Goal: Transaction & Acquisition: Purchase product/service

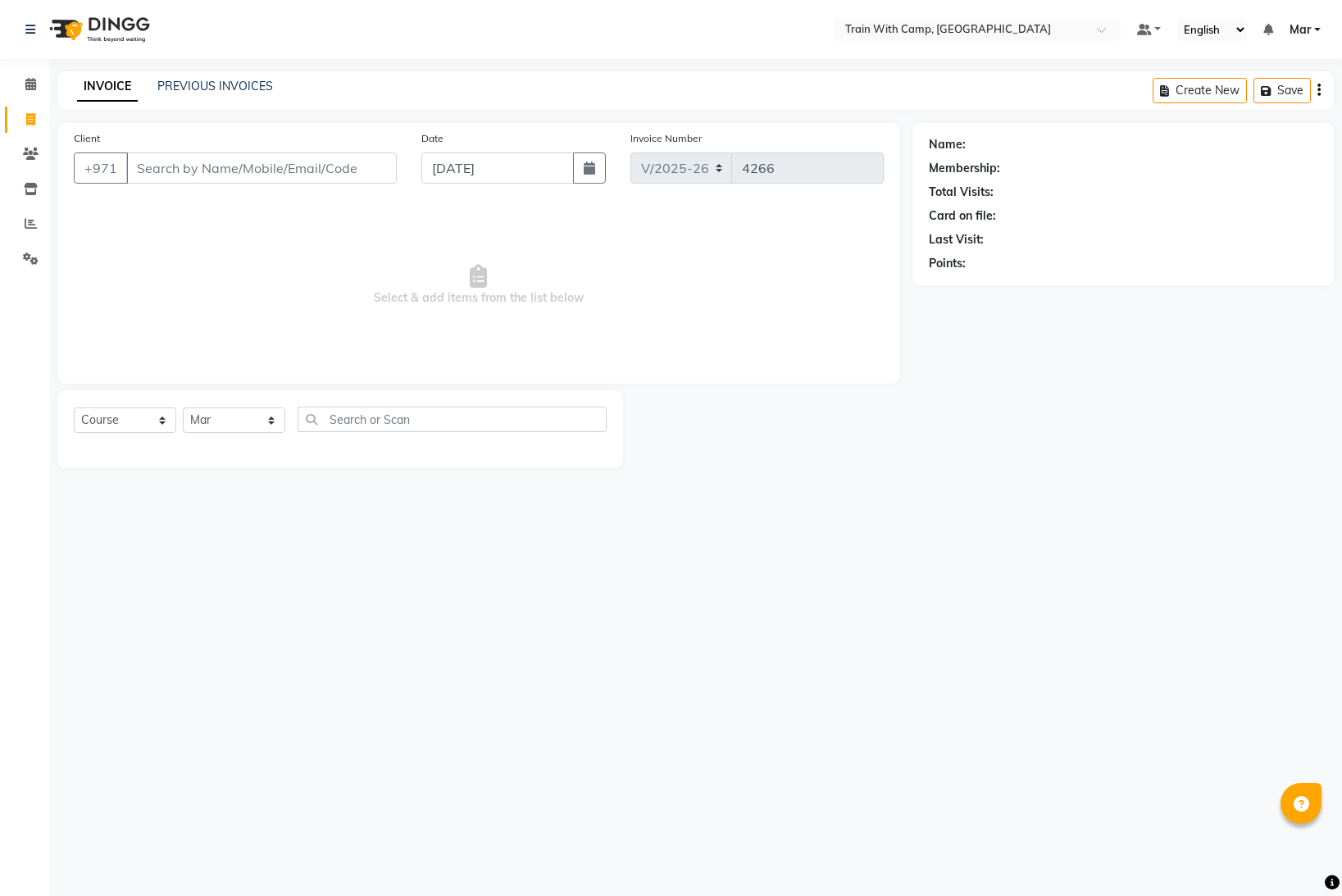
select select "910"
select select "service"
select select "14898"
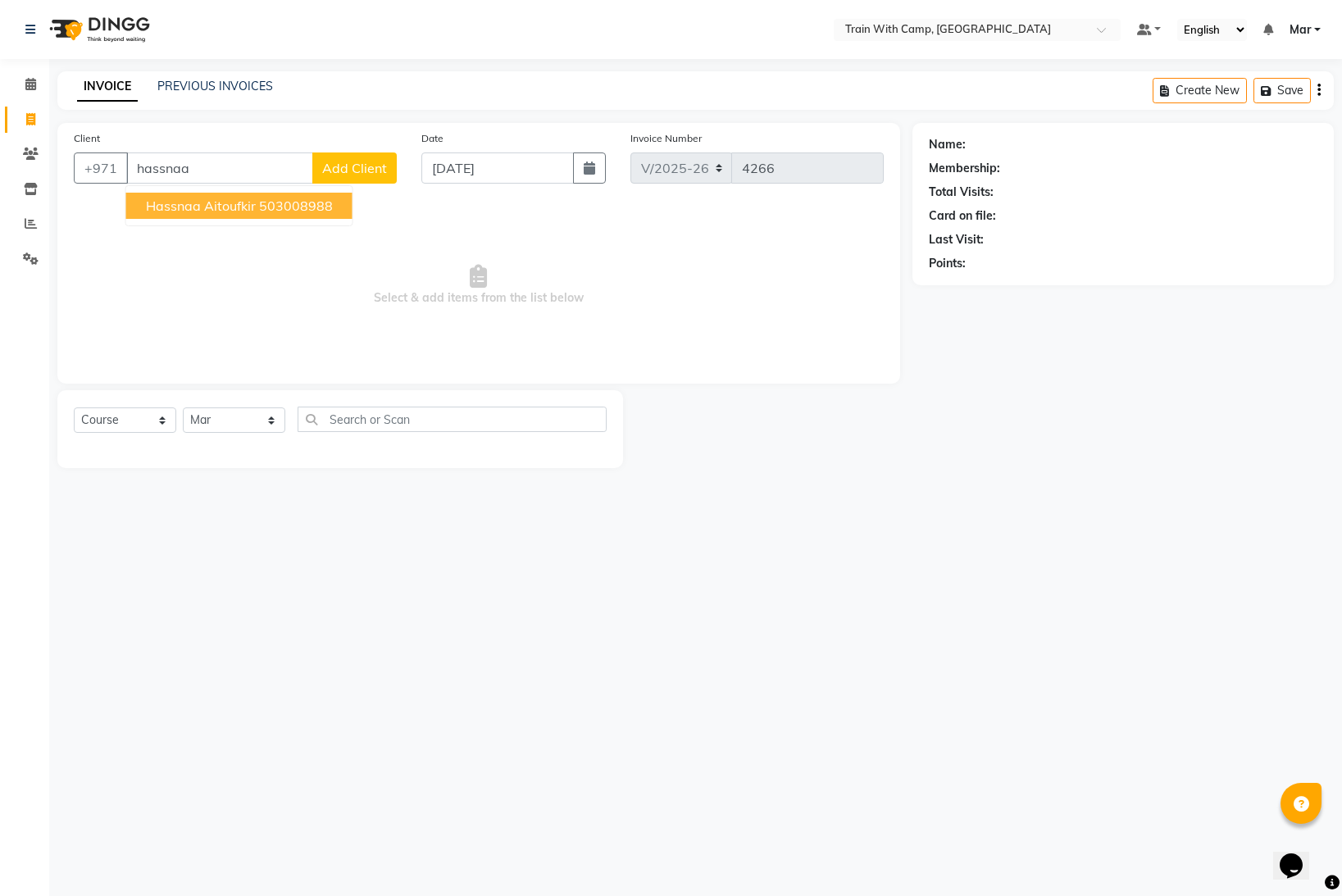
click at [225, 207] on span "Hassnaa Aitoufkir" at bounding box center [200, 205] width 110 height 17
type input "503008988"
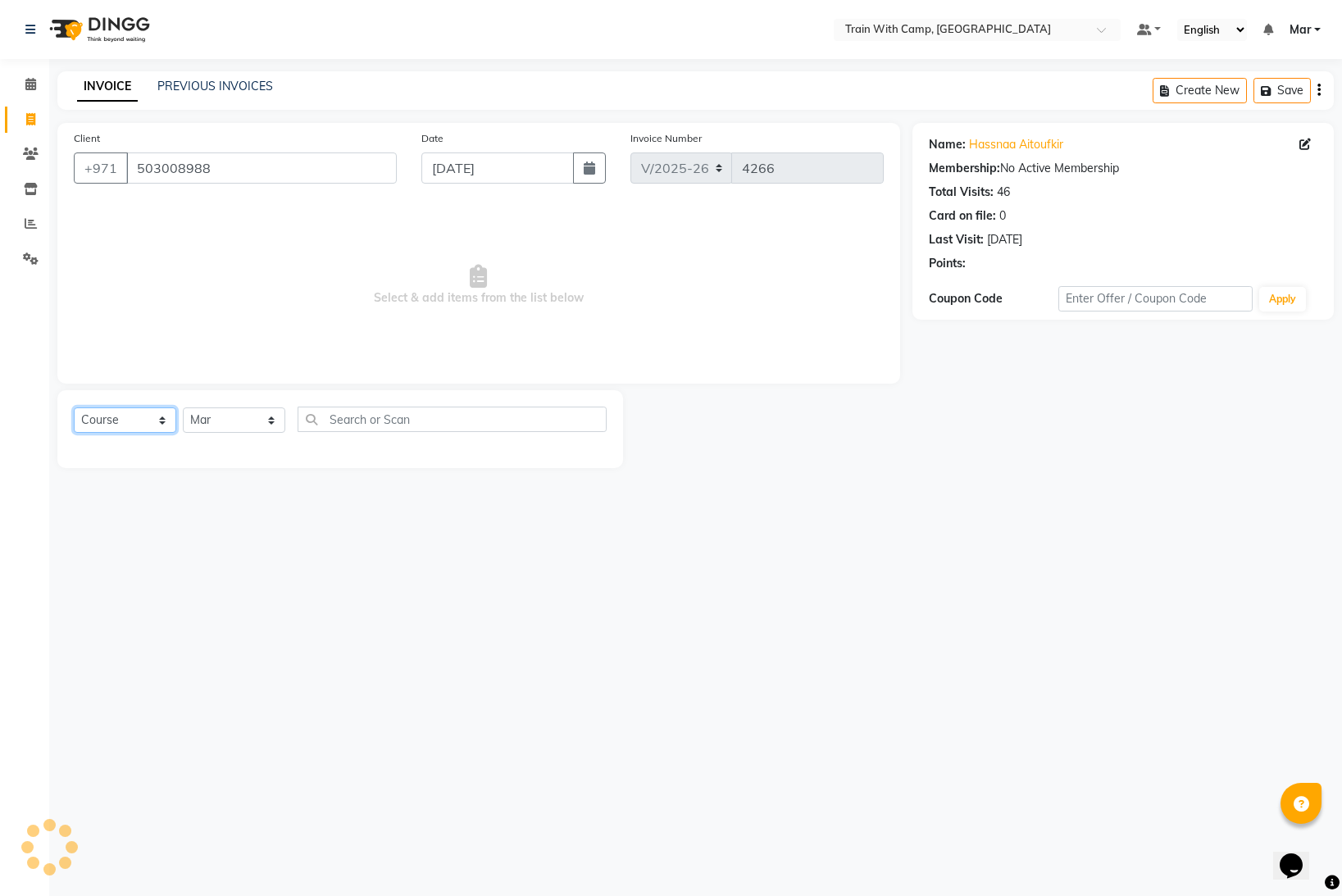
click at [128, 417] on select "Select Course Product Membership Package Voucher Prepaid Gift Card" at bounding box center [125, 420] width 103 height 26
select select "package"
click at [74, 408] on select "Select Course Product Membership Package Voucher Prepaid Gift Card" at bounding box center [125, 420] width 103 height 26
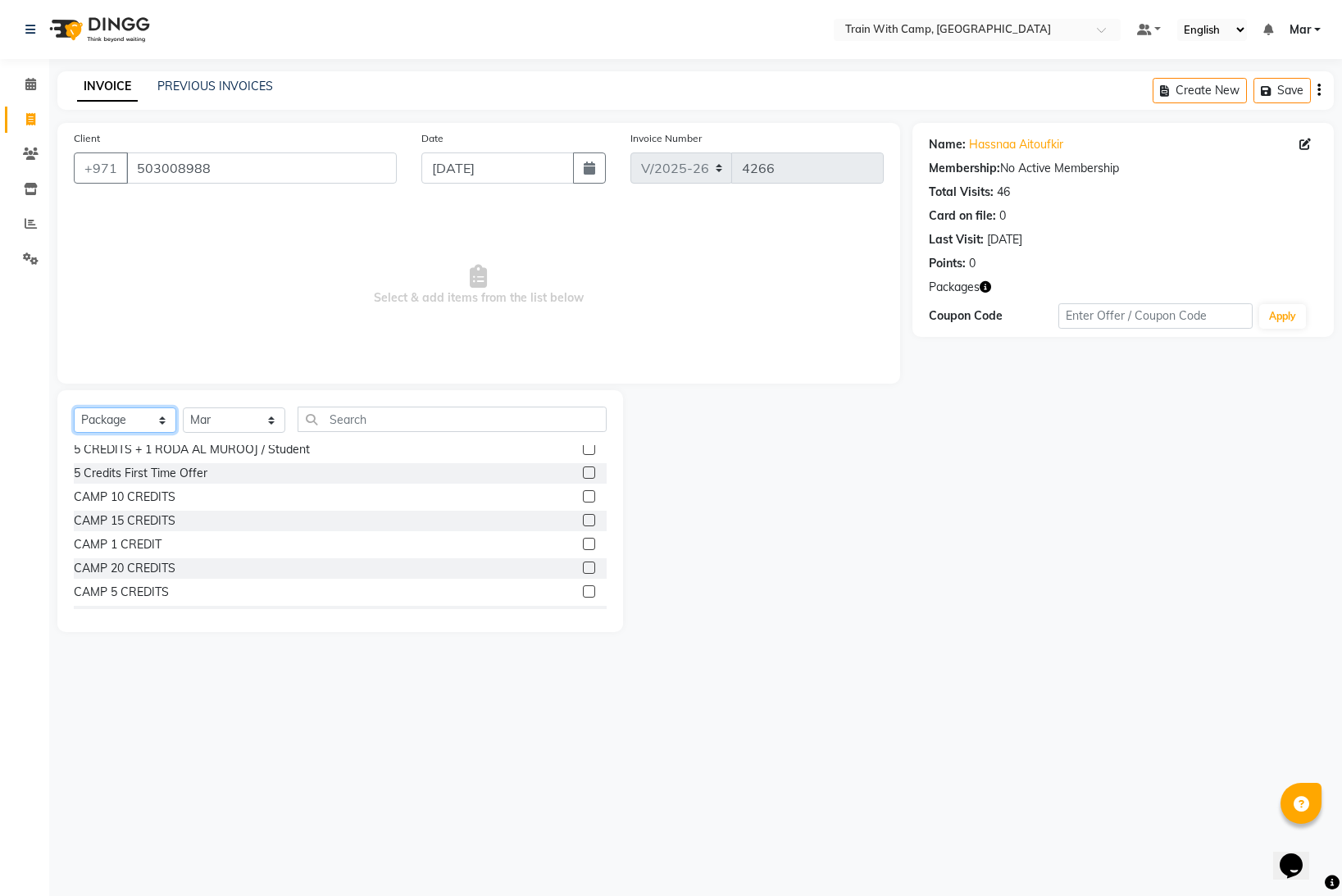
scroll to position [81, 0]
click at [585, 540] on label at bounding box center [589, 540] width 12 height 12
click at [585, 540] on input "checkbox" at bounding box center [588, 540] width 11 height 11
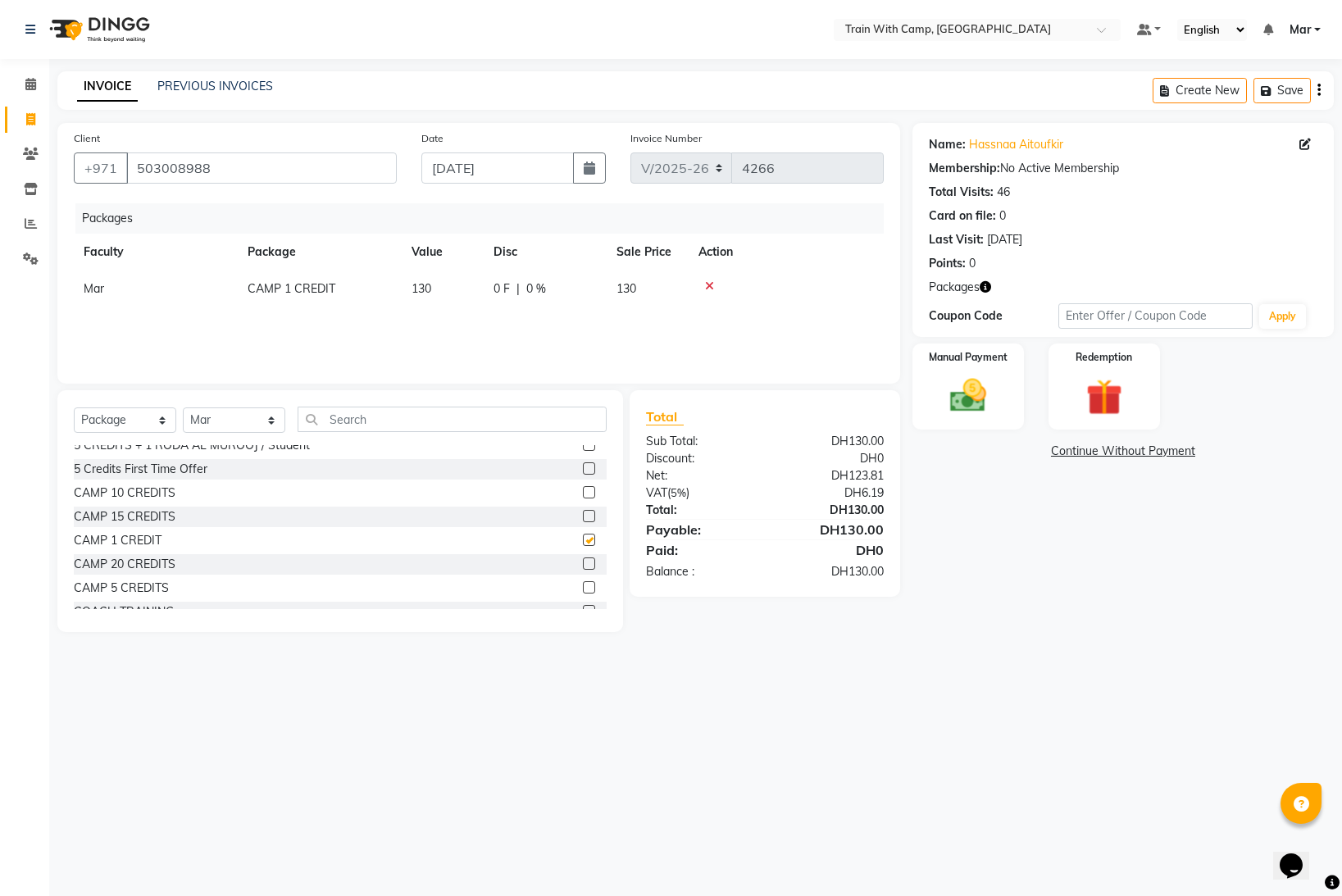
checkbox input "false"
click at [984, 393] on img at bounding box center [968, 396] width 61 height 43
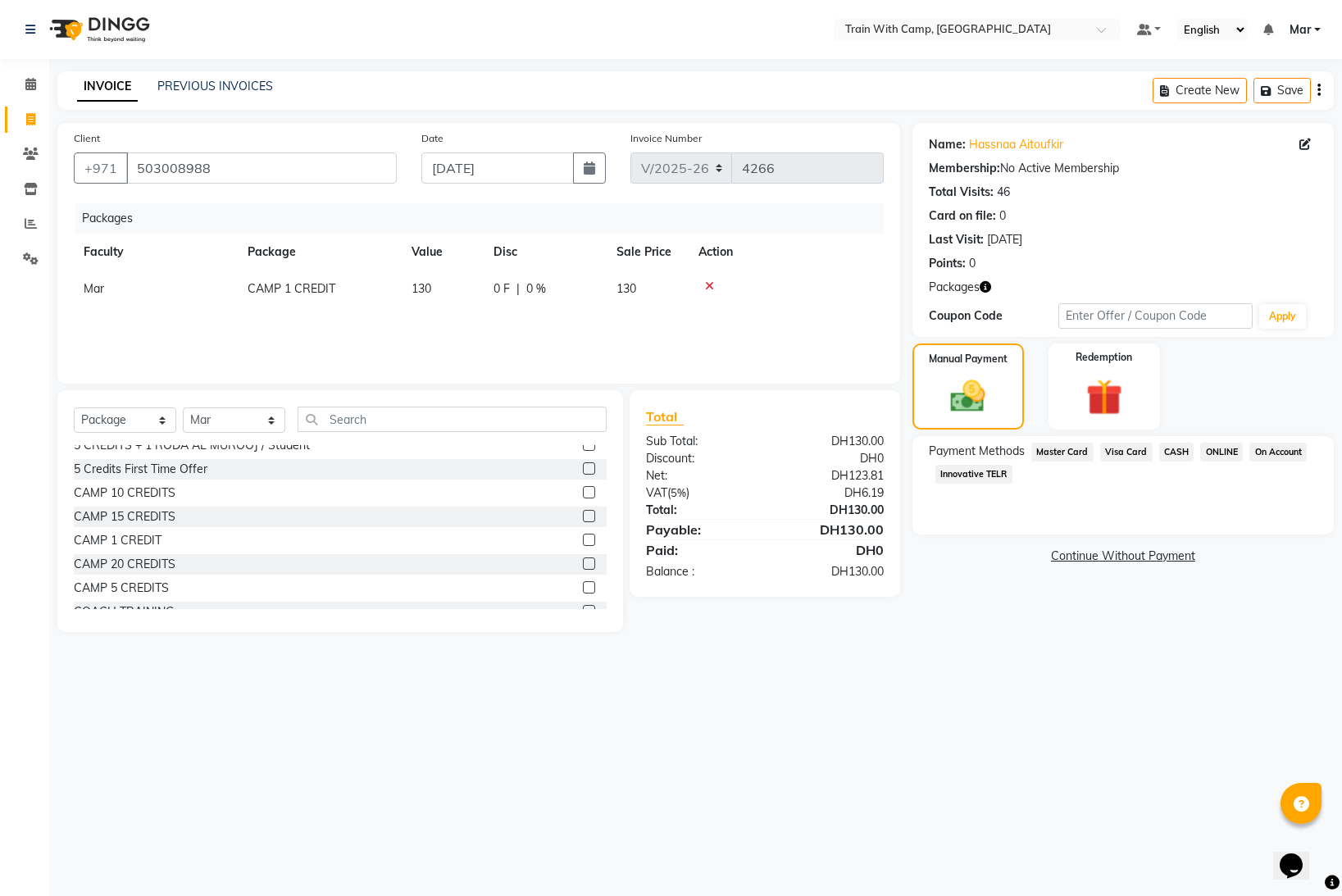
click at [1111, 453] on span "Visa Card" at bounding box center [1126, 452] width 52 height 19
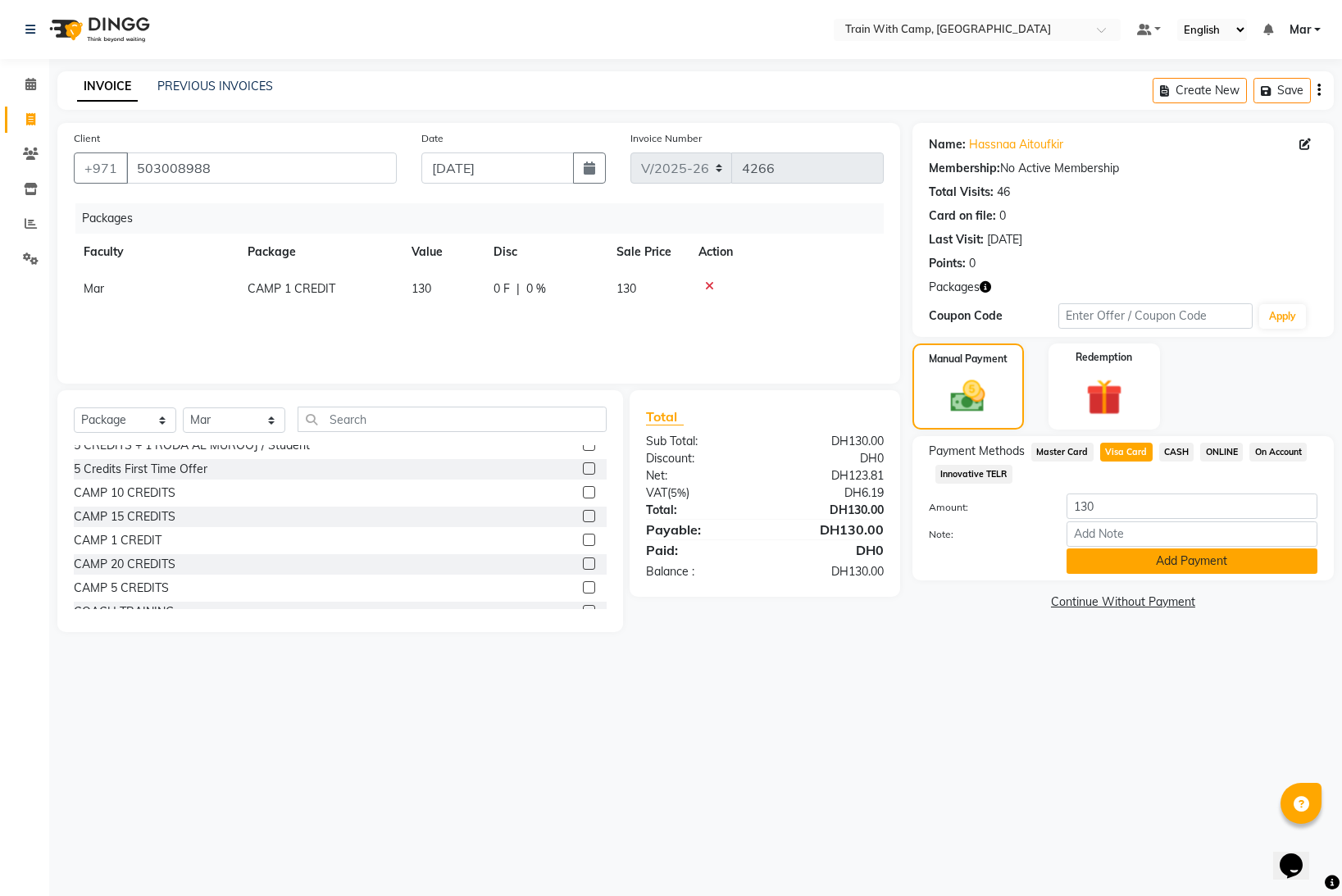
click at [1127, 556] on button "Add Payment" at bounding box center [1192, 561] width 251 height 26
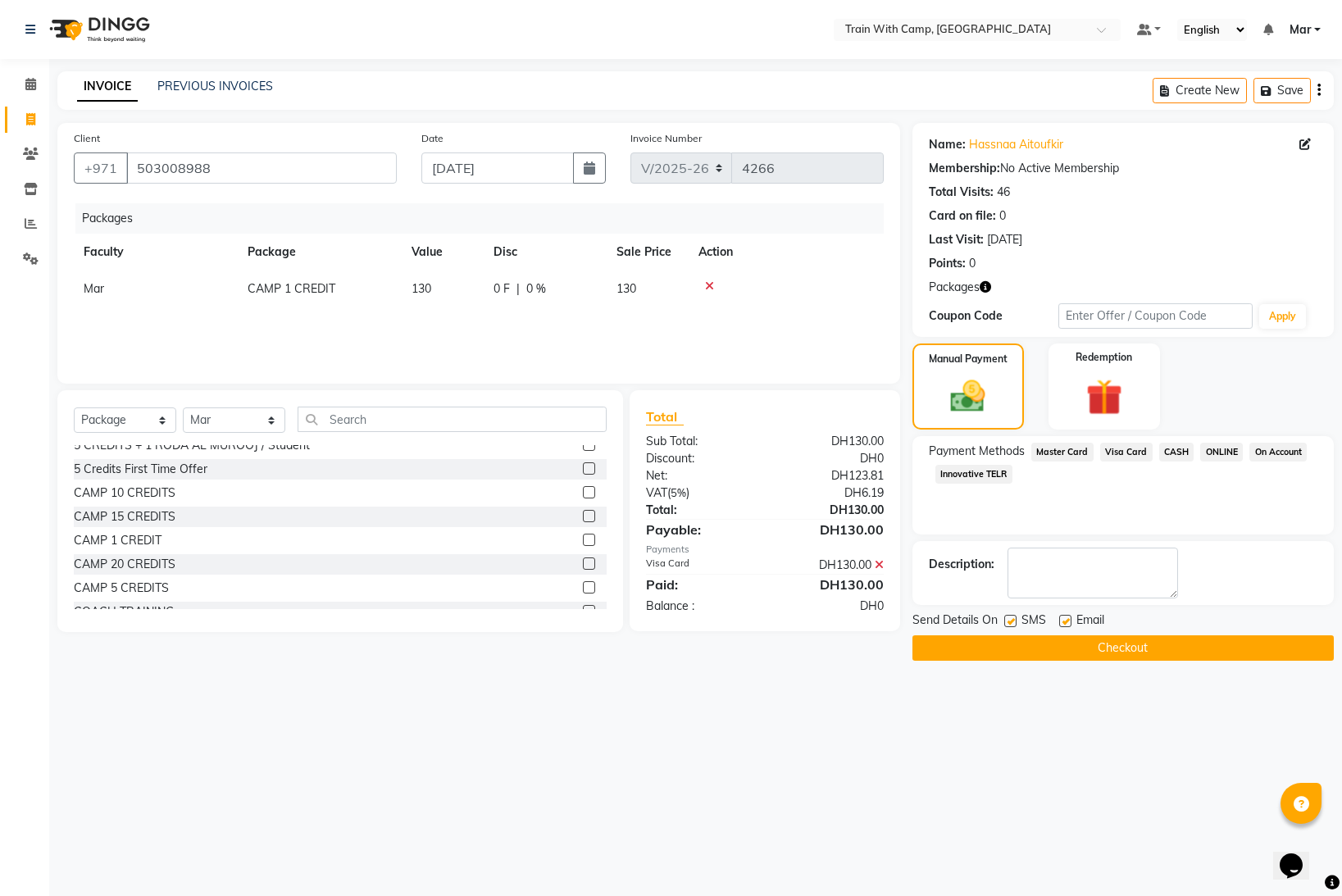
drag, startPoint x: 1067, startPoint y: 614, endPoint x: 1058, endPoint y: 624, distance: 13.5
click at [1067, 617] on label at bounding box center [1065, 621] width 12 height 12
click at [1067, 617] on input "checkbox" at bounding box center [1064, 622] width 11 height 11
checkbox input "false"
drag, startPoint x: 1013, startPoint y: 622, endPoint x: 1025, endPoint y: 636, distance: 18.4
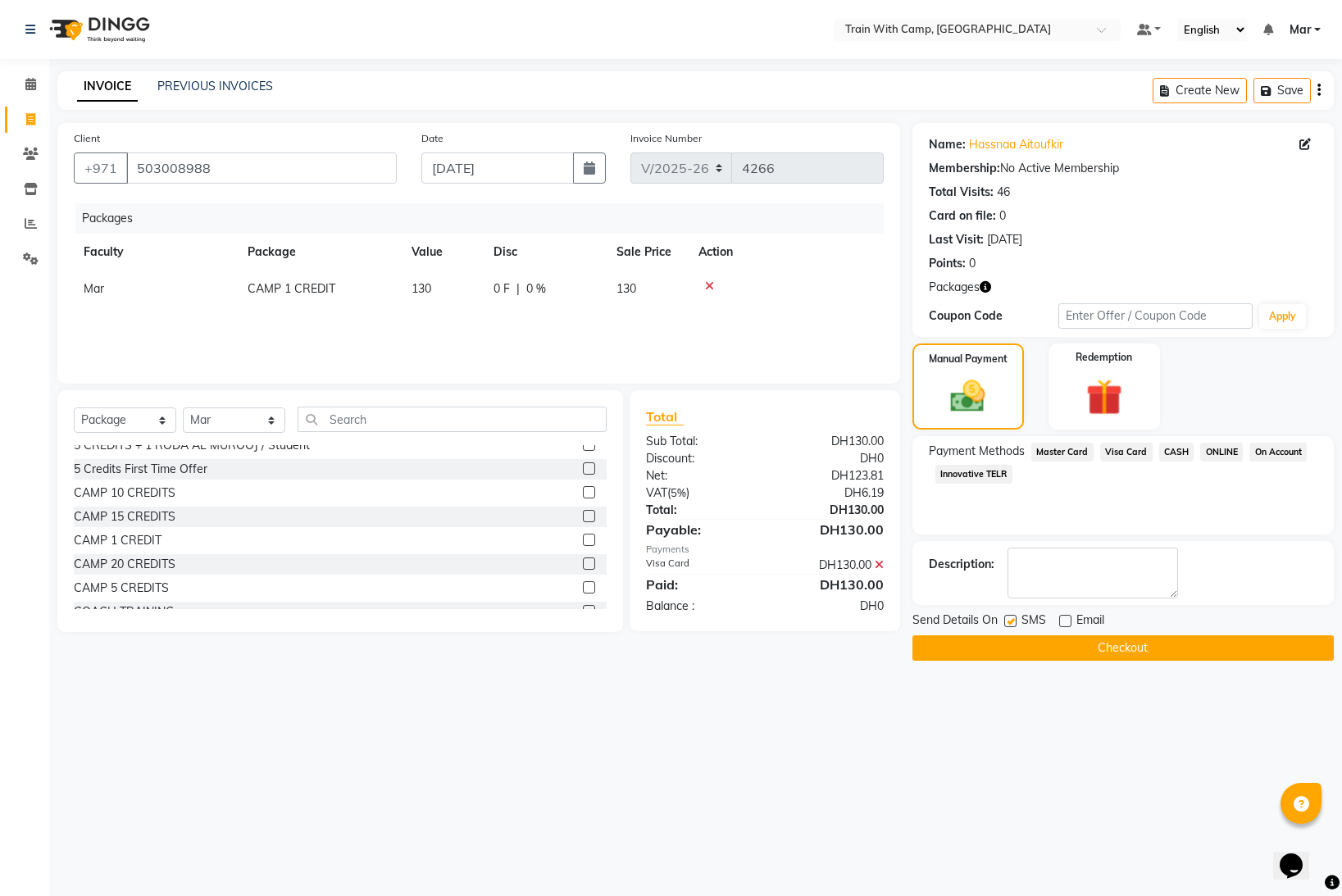
click at [1016, 624] on div "SMS" at bounding box center [1032, 622] width 55 height 21
click at [1007, 623] on label at bounding box center [1010, 621] width 12 height 12
click at [1007, 623] on input "checkbox" at bounding box center [1009, 622] width 11 height 11
checkbox input "false"
click at [1012, 656] on button "Checkout" at bounding box center [1122, 648] width 421 height 26
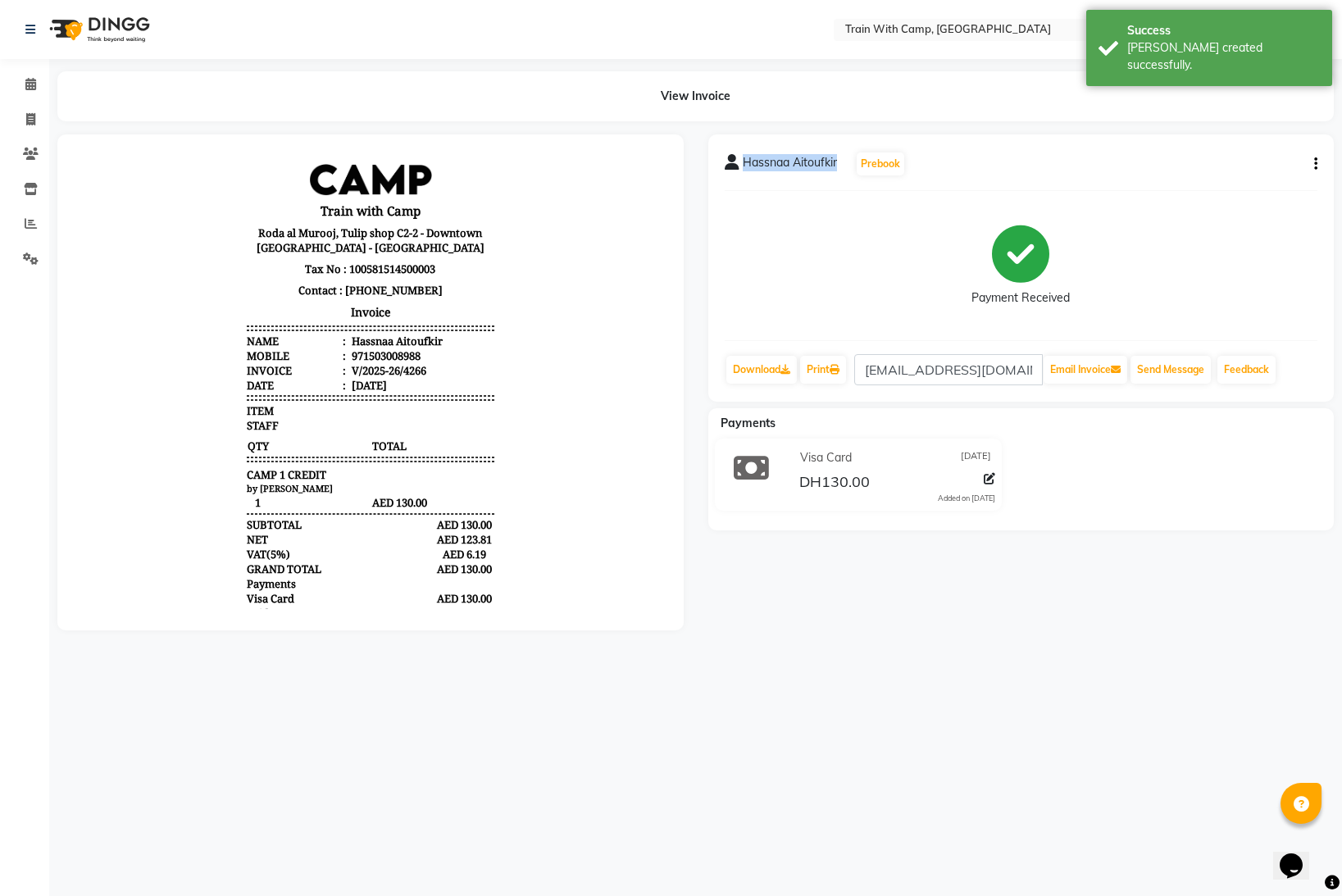
drag, startPoint x: 743, startPoint y: 160, endPoint x: 841, endPoint y: 167, distance: 98.2
click at [841, 167] on div "Hassnaa Aitoufkir Prebook" at bounding box center [815, 164] width 182 height 27
copy span "Hassnaa Aitoufkir"
